Goal: Transaction & Acquisition: Purchase product/service

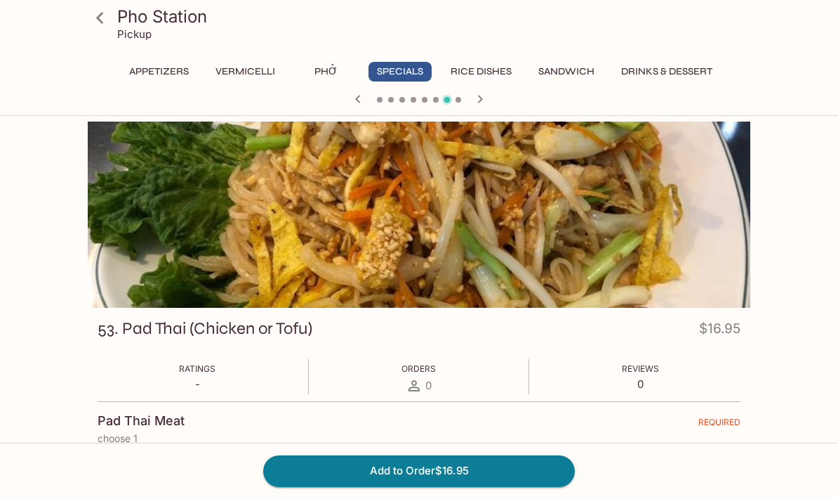
click at [329, 74] on button "Phở" at bounding box center [325, 72] width 63 height 20
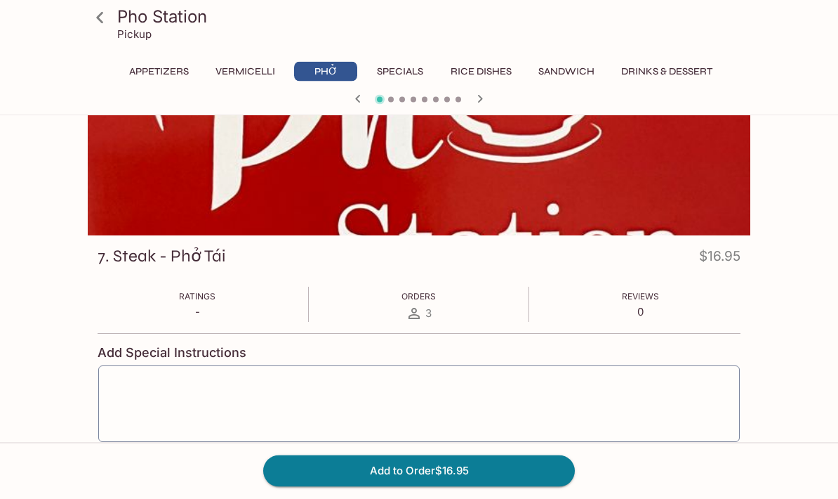
scroll to position [62, 0]
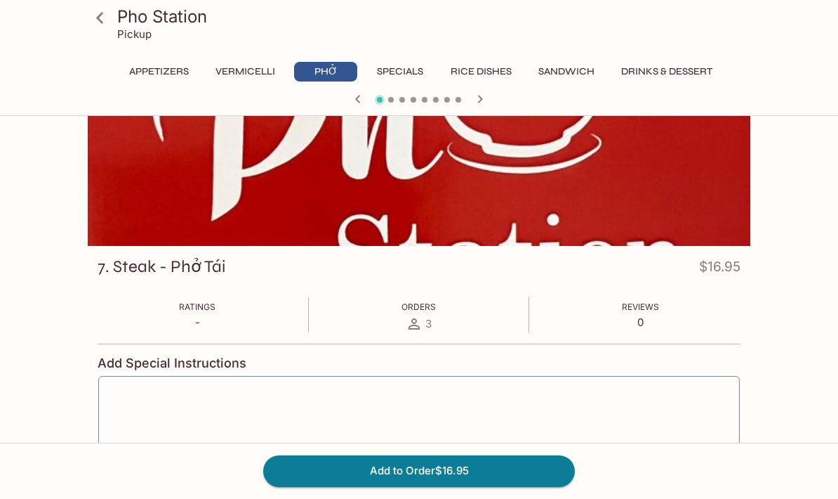
click at [111, 275] on h3 "7. Steak - Phở Tái" at bounding box center [162, 267] width 128 height 22
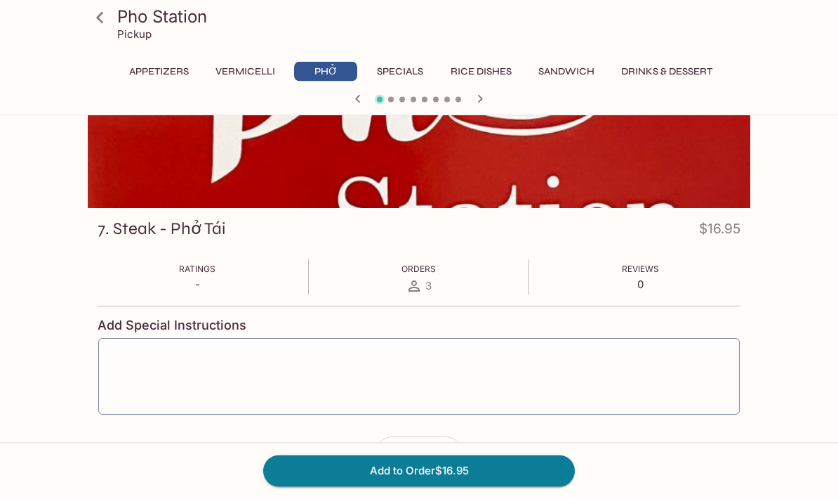
scroll to position [100, 0]
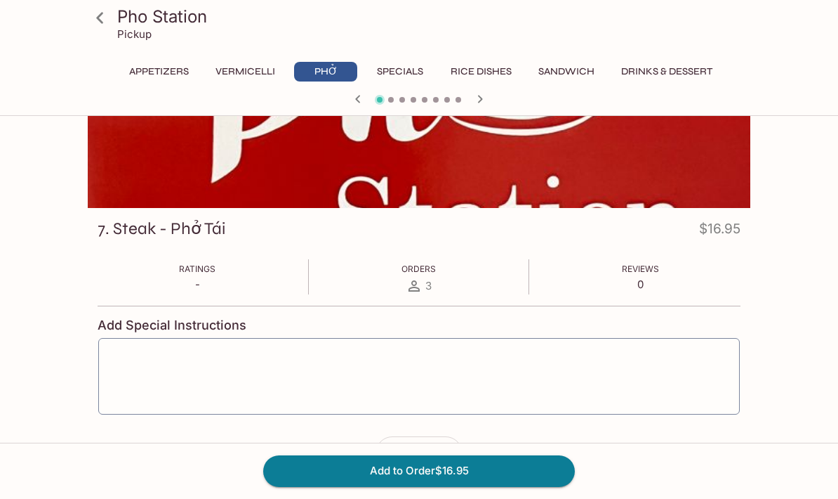
click at [529, 486] on button "Add to Order $16.95" at bounding box center [419, 470] width 312 height 31
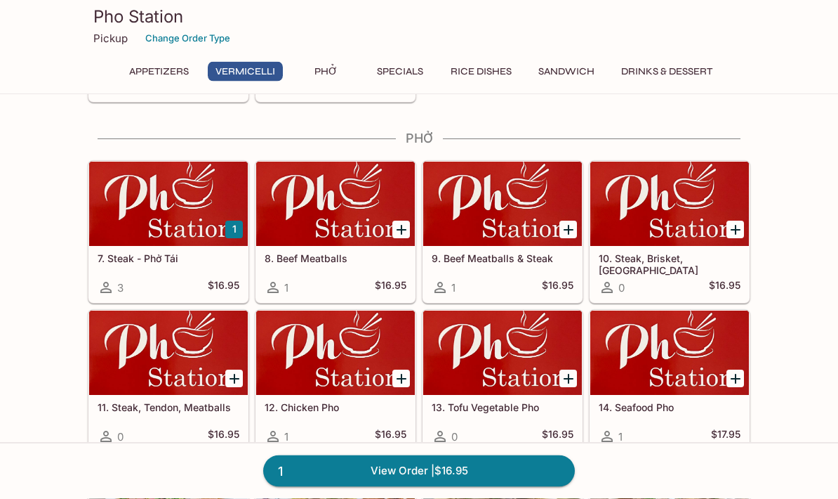
scroll to position [821, 0]
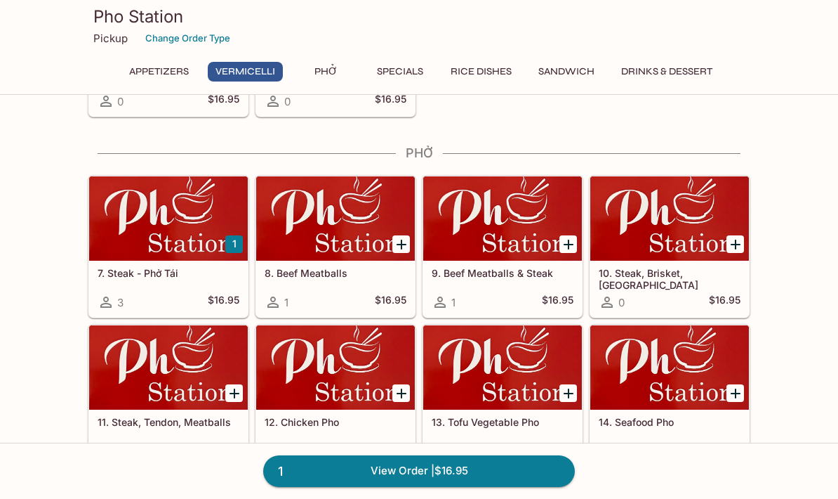
click at [140, 270] on h5 "7. Steak - Phở Tái" at bounding box center [169, 273] width 142 height 12
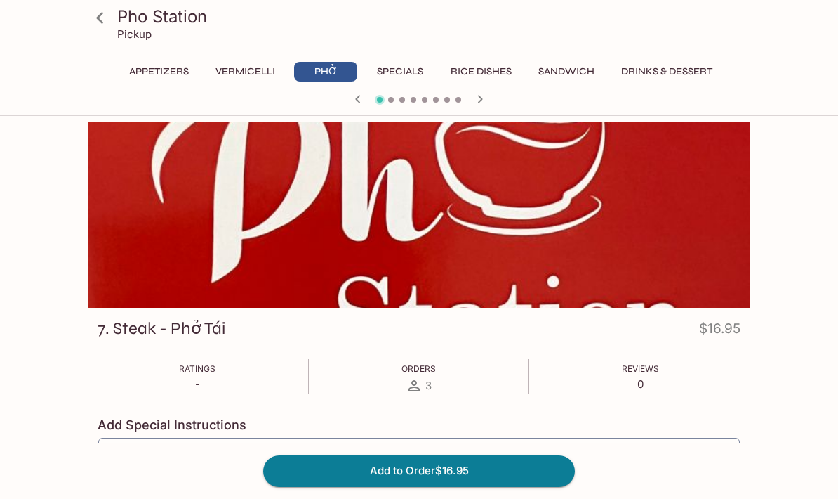
click at [468, 110] on div at bounding box center [419, 100] width 674 height 21
click at [486, 95] on icon "button" at bounding box center [480, 99] width 17 height 17
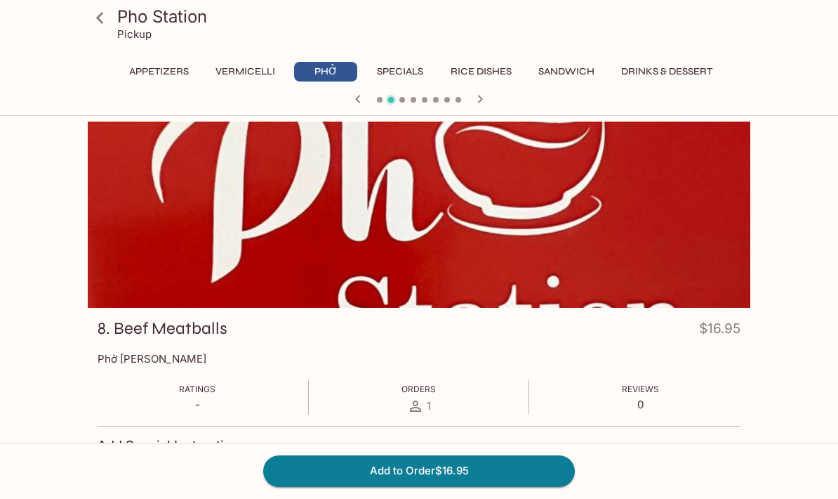
click at [350, 107] on icon "button" at bounding box center [358, 99] width 17 height 17
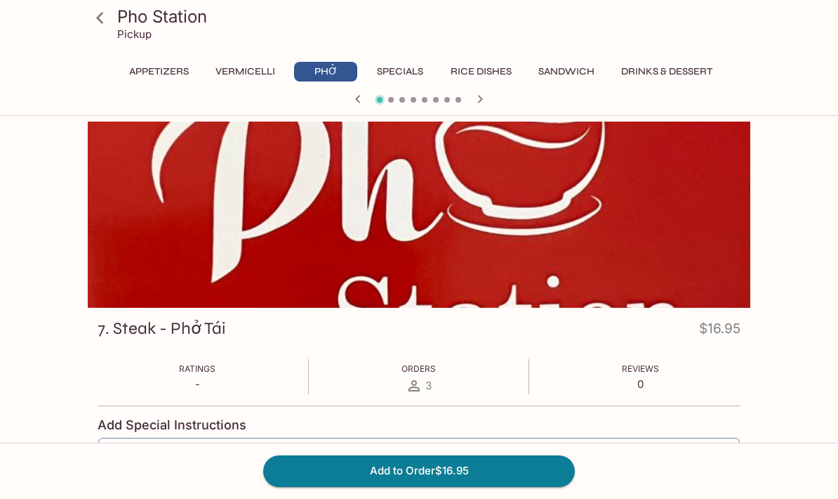
click at [574, 308] on div at bounding box center [419, 214] width 663 height 186
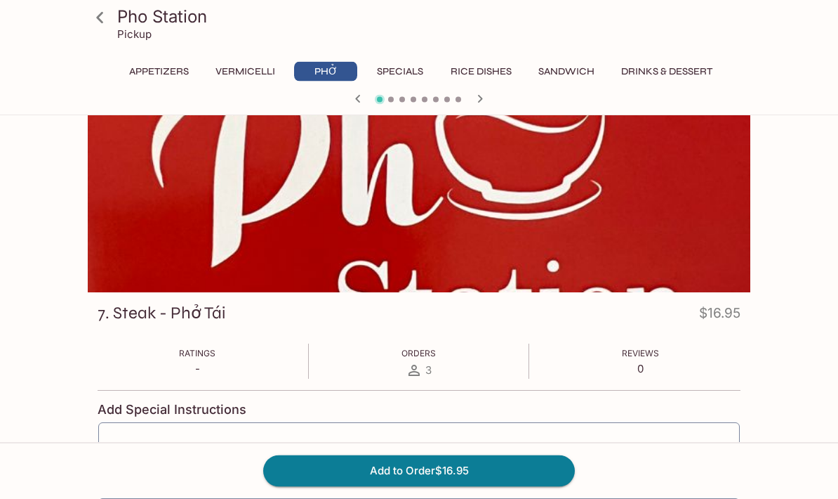
scroll to position [19, 0]
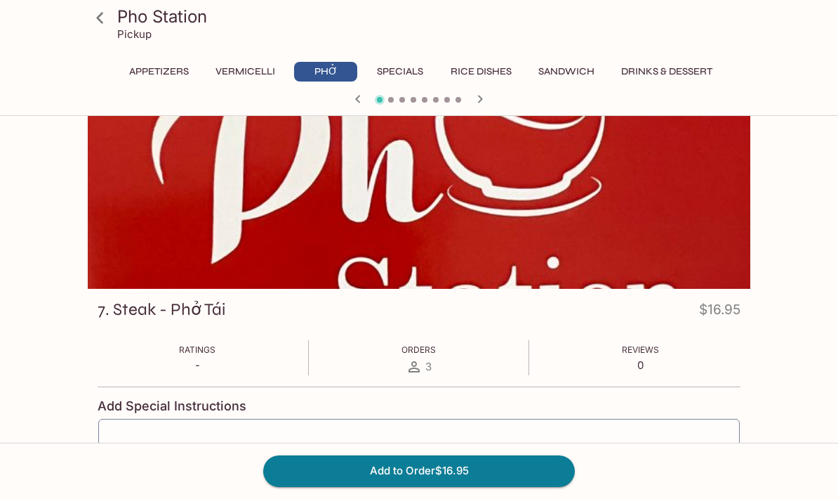
click at [536, 486] on button "Add to Order $16.95" at bounding box center [419, 470] width 312 height 31
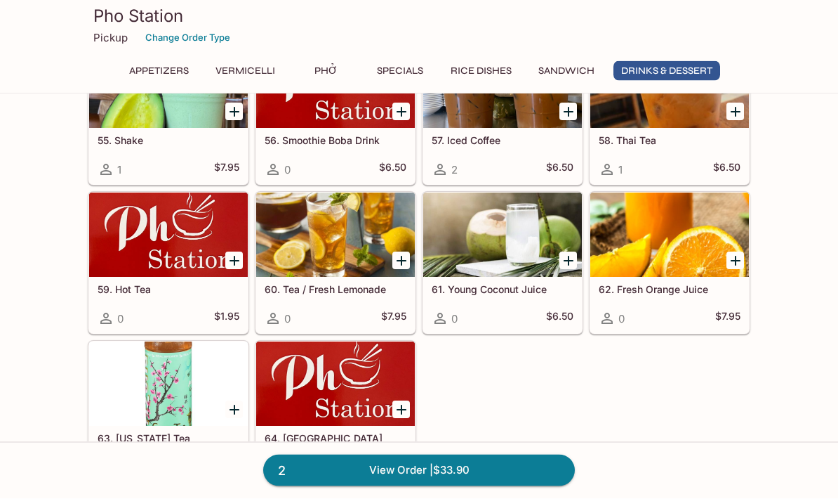
scroll to position [2946, 0]
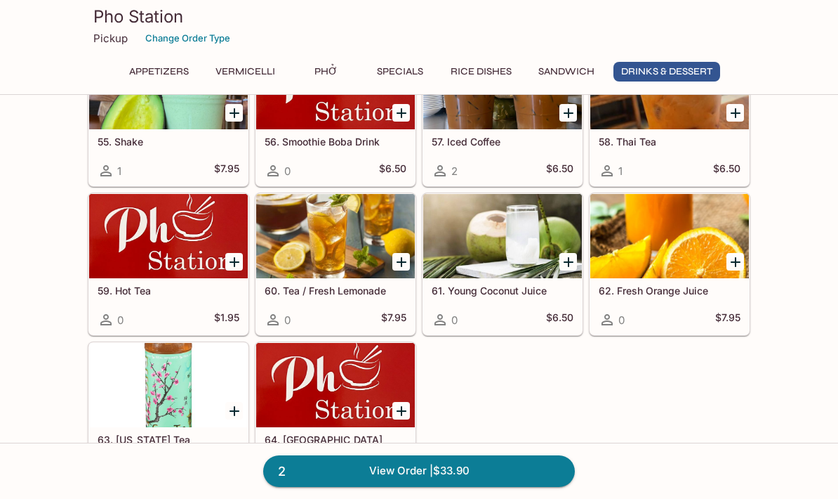
click at [538, 486] on link "2 View Order | $33.90" at bounding box center [419, 470] width 312 height 31
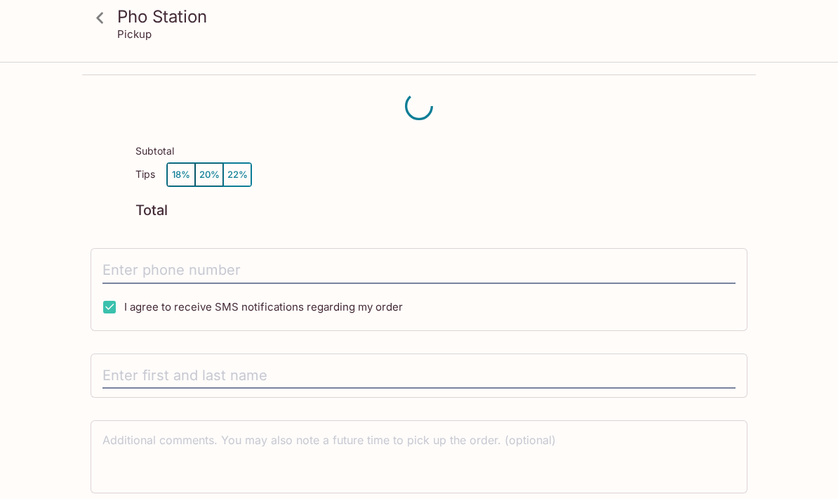
scroll to position [63, 0]
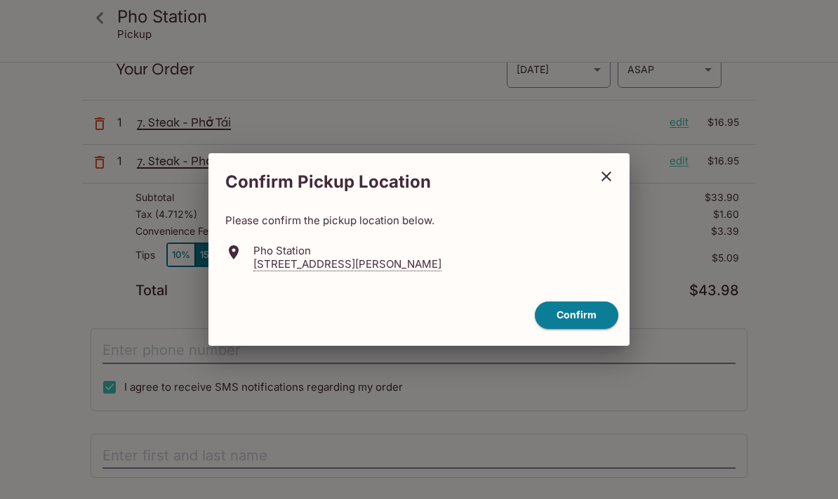
click at [605, 178] on icon "close" at bounding box center [607, 176] width 10 height 10
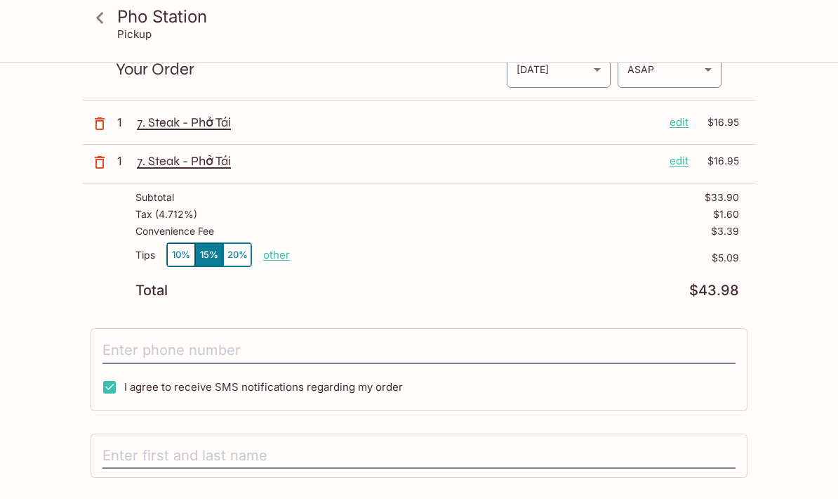
click at [99, 159] on icon "button" at bounding box center [100, 162] width 10 height 13
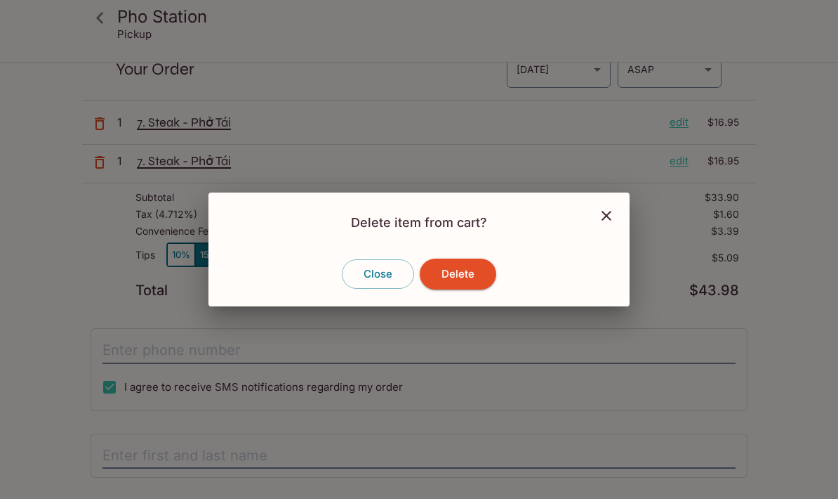
click at [474, 271] on button "Delete" at bounding box center [458, 273] width 77 height 31
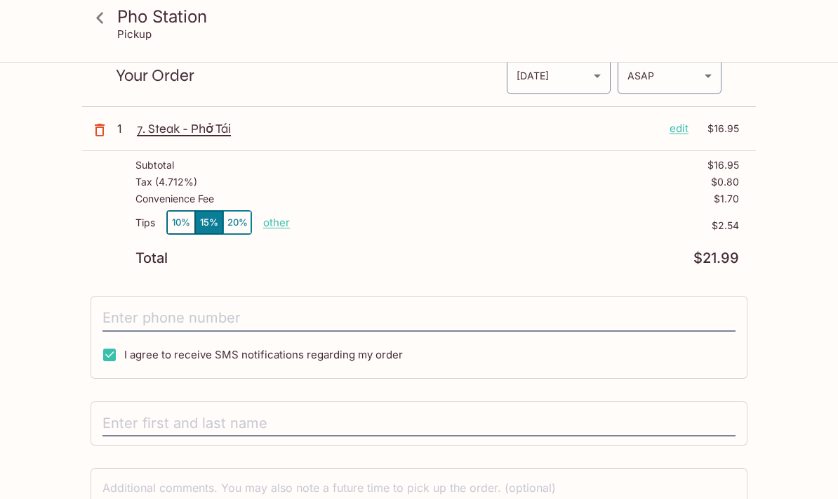
scroll to position [0, 0]
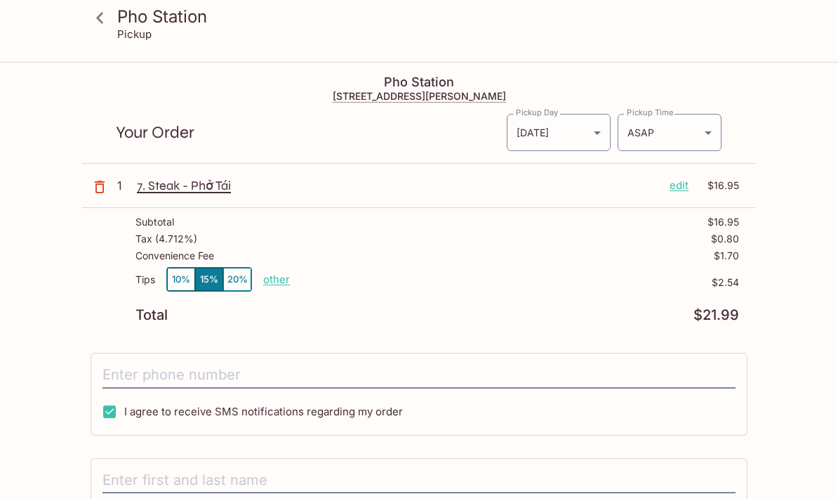
click at [95, 17] on icon at bounding box center [100, 18] width 25 height 25
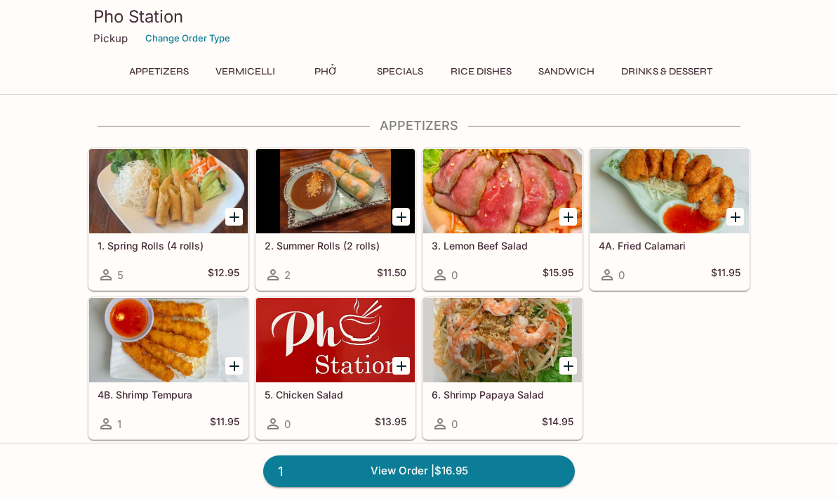
click at [411, 80] on button "Specials" at bounding box center [400, 72] width 63 height 20
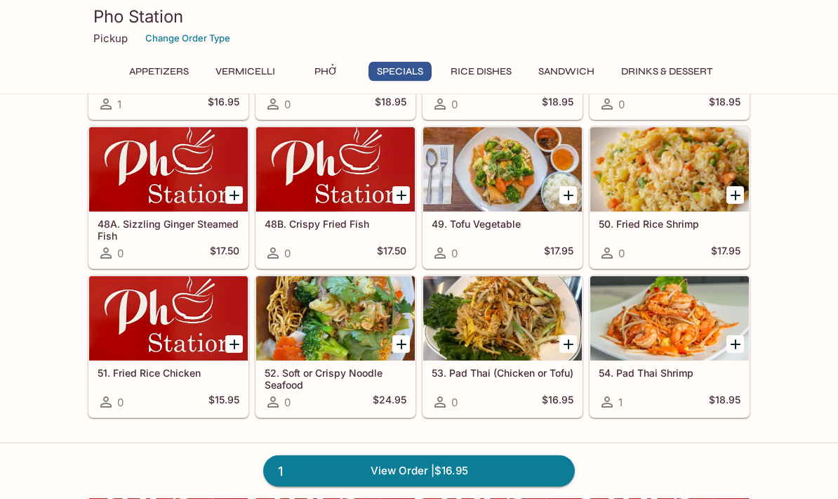
scroll to position [1815, 0]
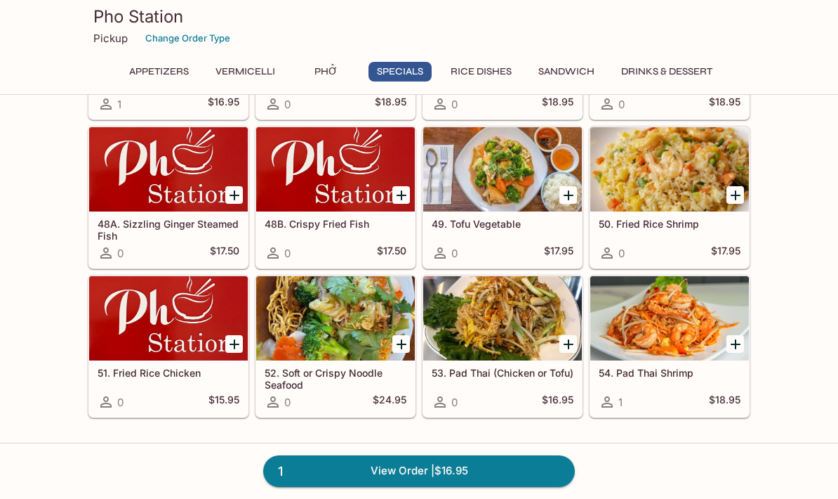
click at [521, 377] on h5 "53. Pad Thai (Chicken or Tofu)" at bounding box center [503, 373] width 142 height 12
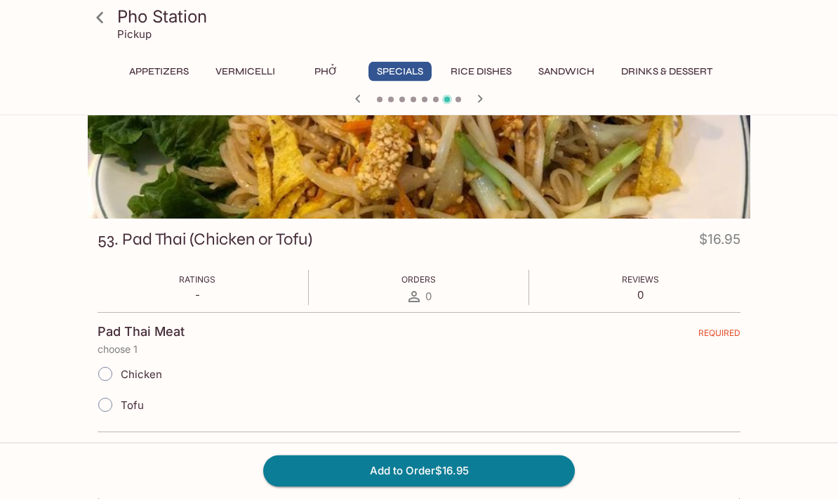
scroll to position [119, 0]
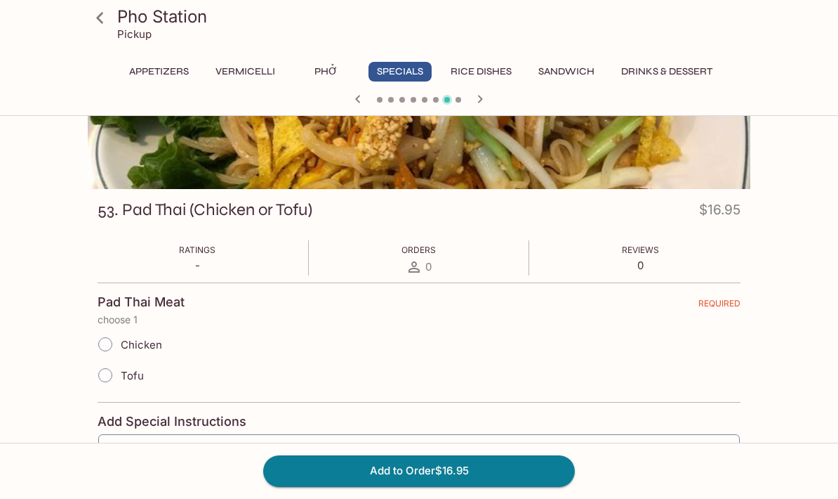
click at [98, 333] on input "Chicken" at bounding box center [105, 343] width 29 height 29
radio input "true"
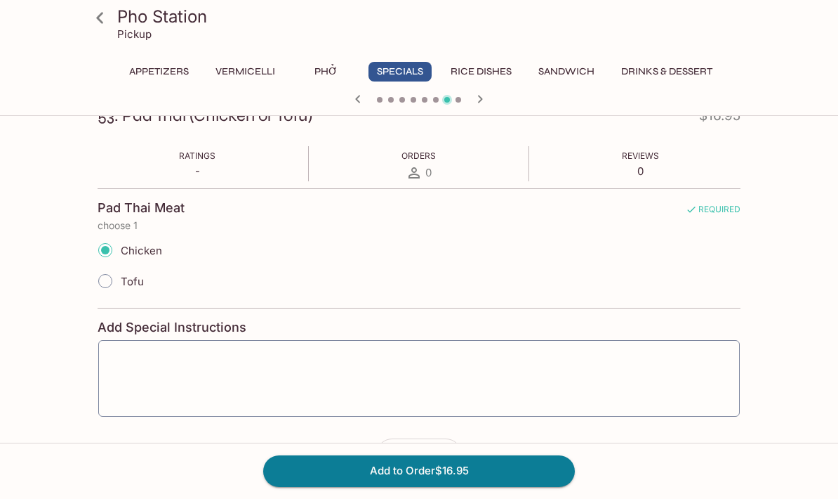
scroll to position [227, 0]
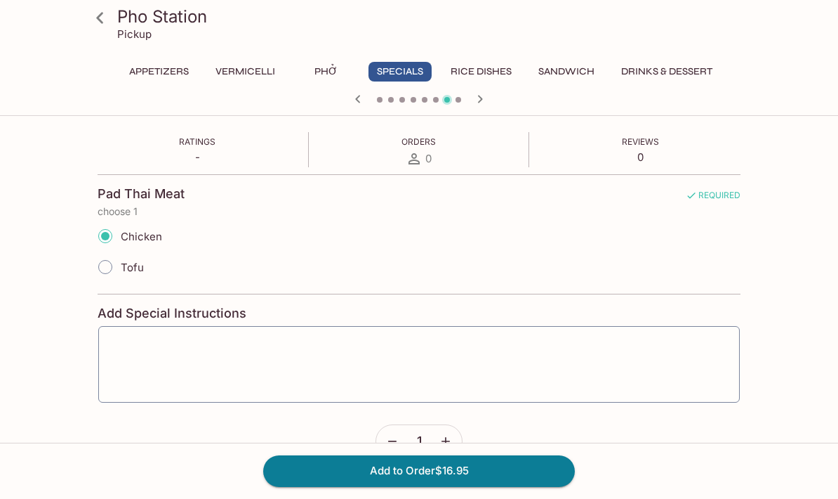
click at [496, 486] on button "Add to Order $16.95" at bounding box center [419, 470] width 312 height 31
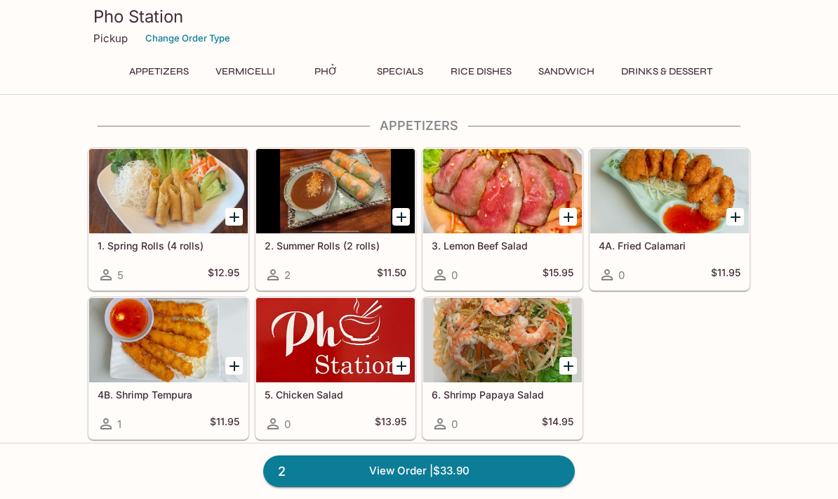
click at [515, 469] on link "2 View Order | $33.90" at bounding box center [419, 470] width 312 height 31
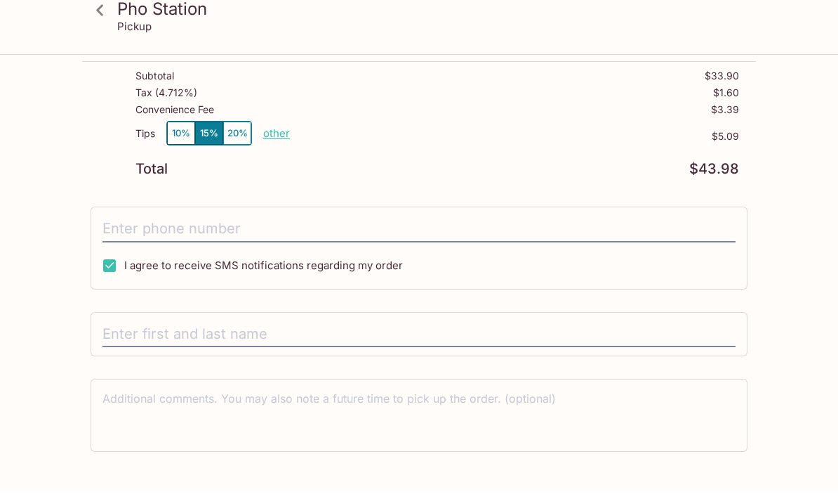
scroll to position [246, 0]
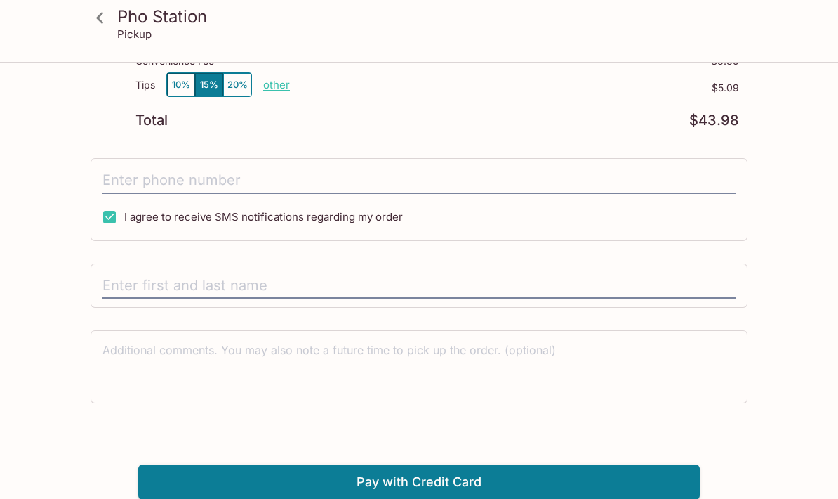
click at [127, 183] on input "tel" at bounding box center [419, 180] width 633 height 27
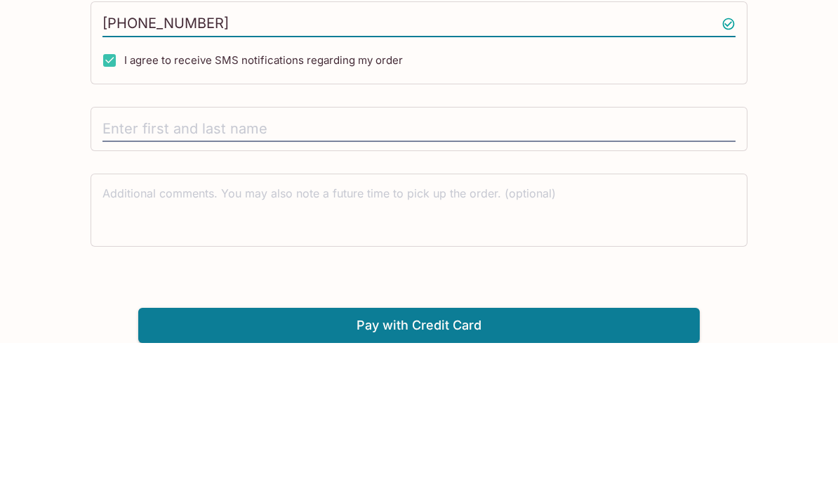
type input "[PHONE_NUMBER]"
click at [473, 272] on input "text" at bounding box center [419, 285] width 633 height 27
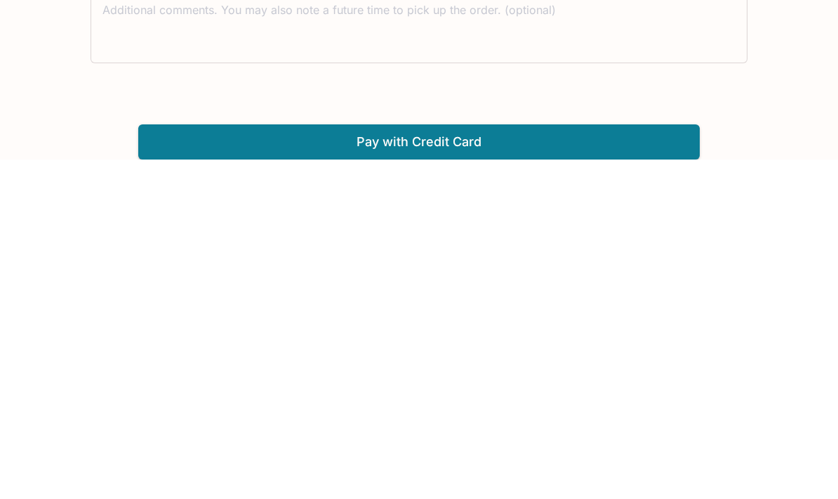
type input "[PERSON_NAME]"
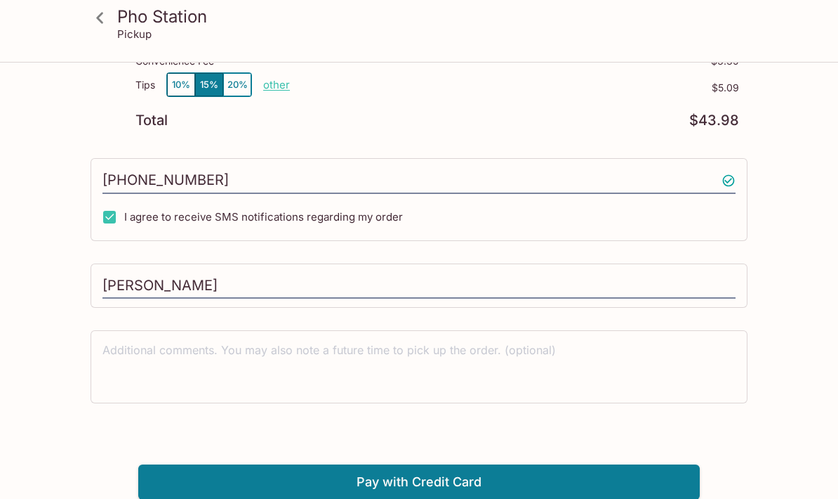
scroll to position [0, 0]
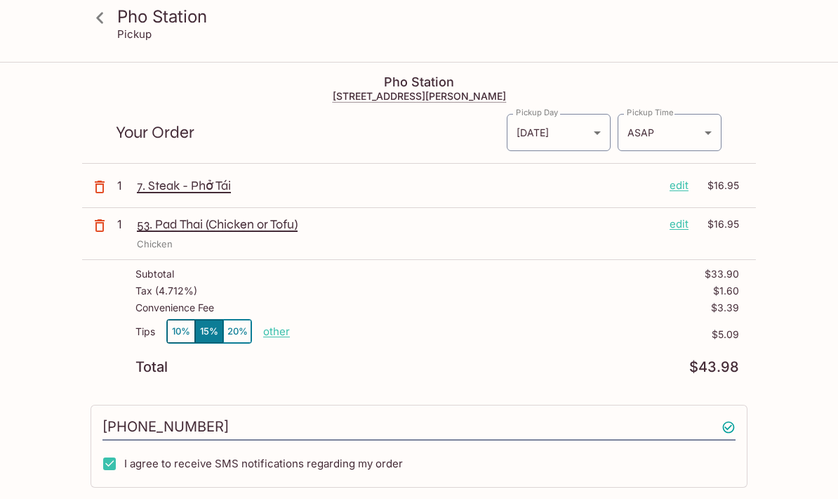
scroll to position [56, 0]
